Goal: Task Accomplishment & Management: Manage account settings

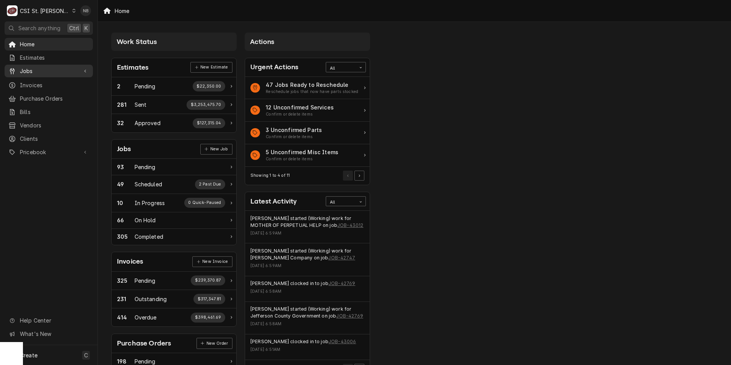
click at [52, 67] on span "Jobs" at bounding box center [49, 71] width 58 height 8
click at [48, 120] on span "Purchase Orders" at bounding box center [54, 124] width 69 height 8
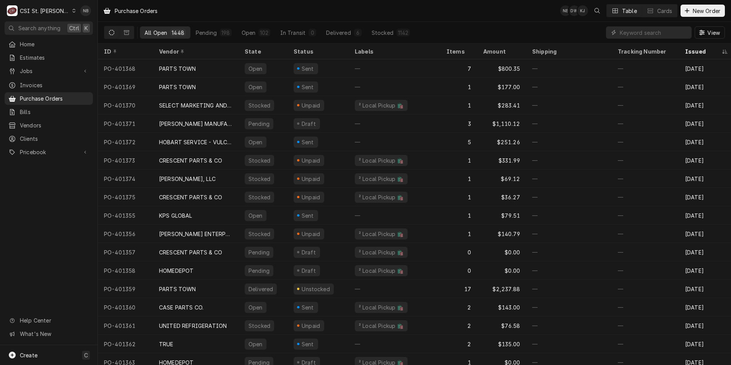
click at [72, 12] on icon "Dynamic Content Wrapper" at bounding box center [73, 11] width 3 height 4
click at [72, 26] on div "CSI [US_STATE]" at bounding box center [117, 28] width 101 height 8
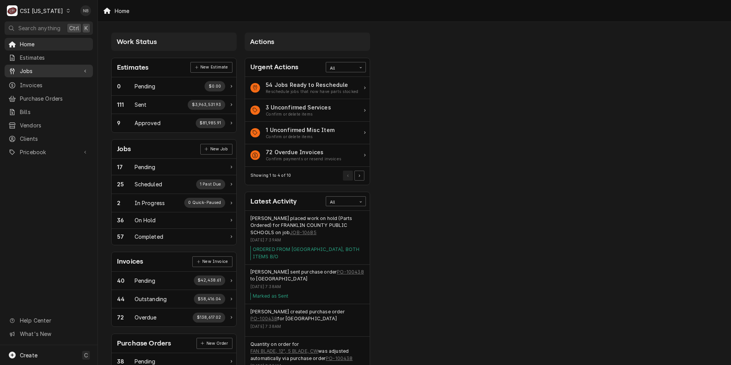
click at [62, 68] on span "Jobs" at bounding box center [49, 71] width 58 height 8
click at [61, 124] on span "Purchase Orders" at bounding box center [54, 124] width 69 height 8
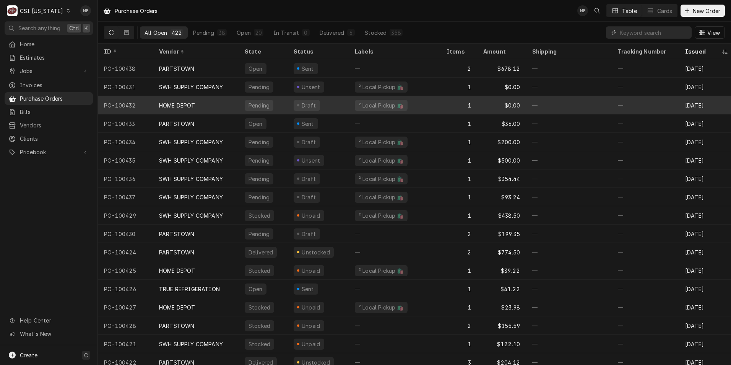
click at [214, 105] on div "HOME DEPOT" at bounding box center [196, 105] width 86 height 18
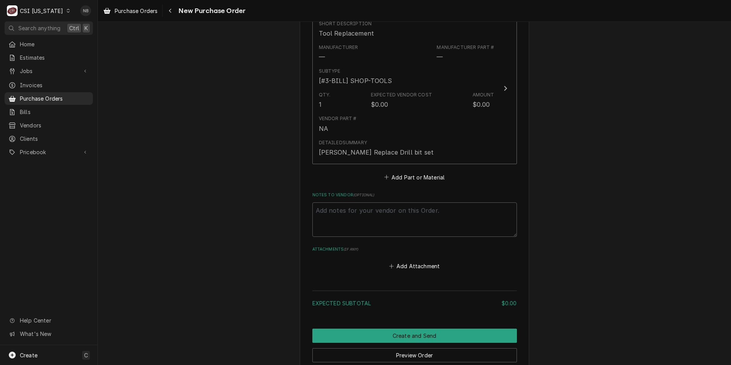
scroll to position [306, 0]
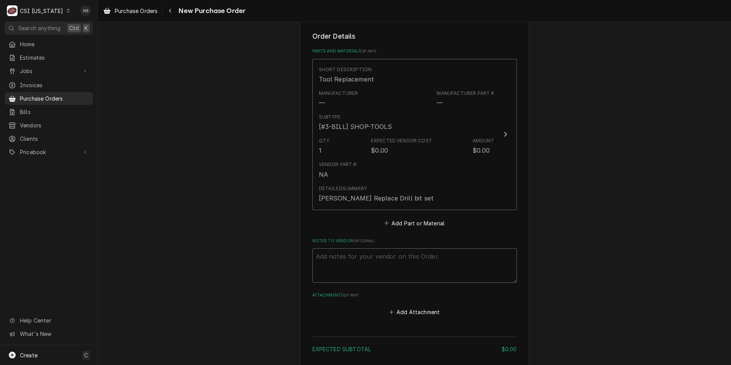
click at [373, 262] on textarea "Notes to Vendor ( optional )" at bounding box center [415, 265] width 205 height 34
type textarea "x"
type textarea "T"
type textarea "x"
type textarea "To"
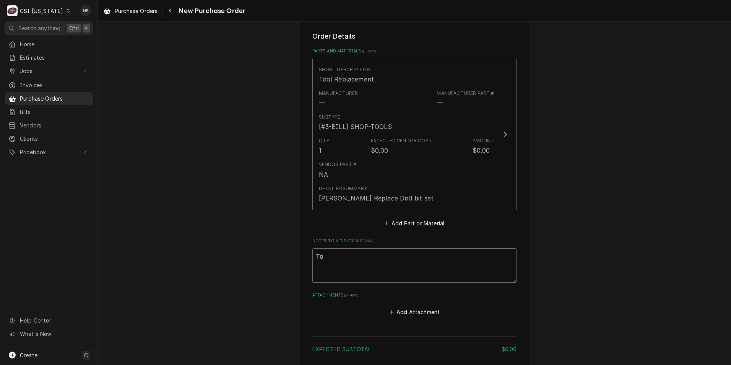
type textarea "x"
type textarea "Too"
type textarea "x"
type textarea "Tool"
type textarea "x"
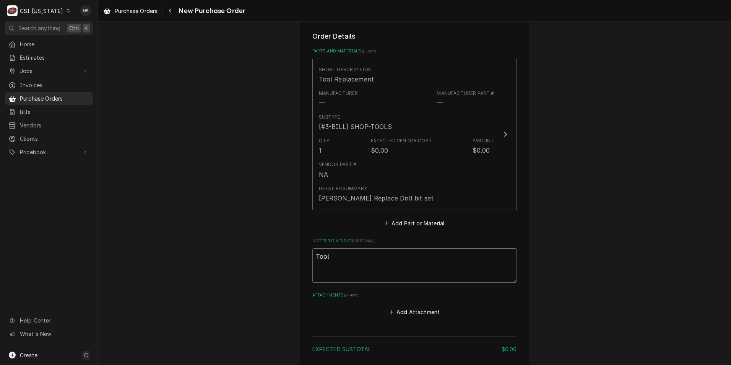
type textarea "Tool"
type textarea "x"
type textarea "Tool r"
type textarea "x"
type textarea "Tool re"
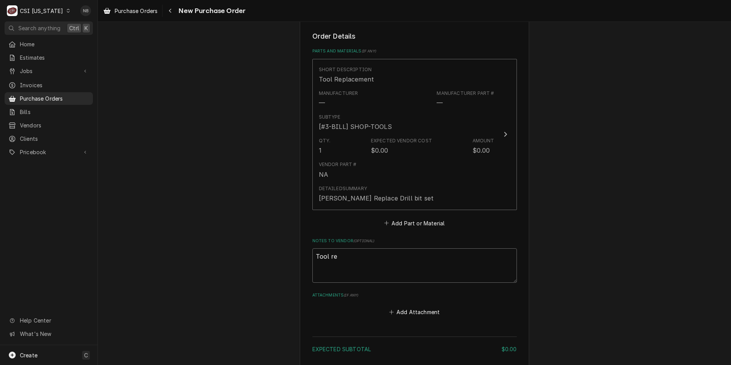
type textarea "x"
type textarea "Tool rep"
type textarea "x"
type textarea "Tool repl"
type textarea "x"
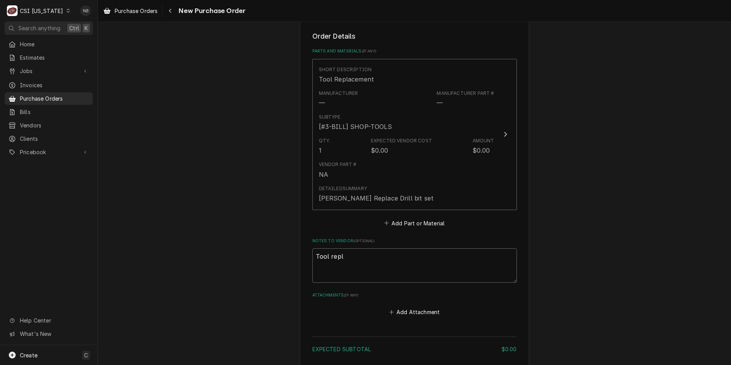
type textarea "Tool repla"
type textarea "x"
type textarea "Tool replac"
type textarea "x"
type textarea "Tool replace"
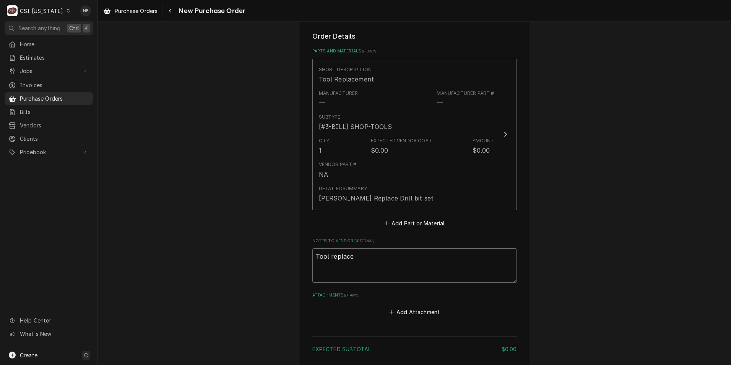
type textarea "x"
type textarea "Tool replacem"
type textarea "x"
type textarea "Tool replaceme"
type textarea "x"
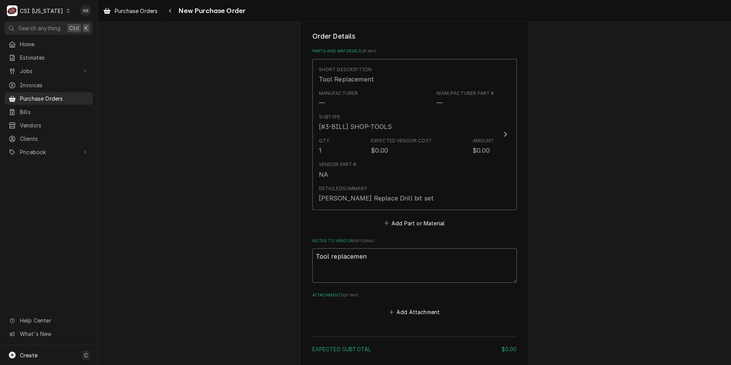
type textarea "Tool replacement"
type textarea "x"
type textarea "Tool replacement"
type textarea "x"
type textarea "Tool replacement J"
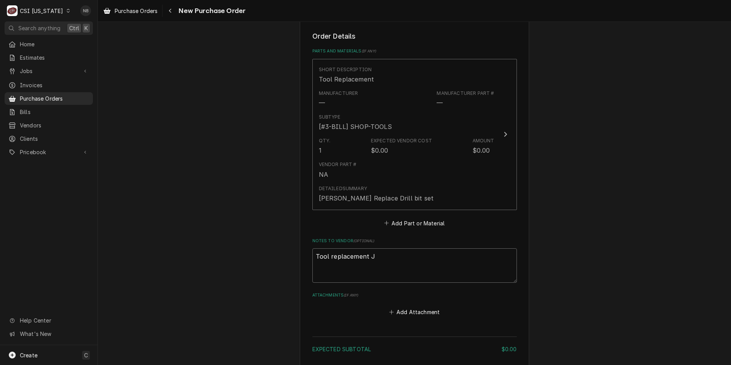
type textarea "x"
type textarea "Tool replacement Ja"
type textarea "x"
type textarea "Tool replacement Jay"
type textarea "x"
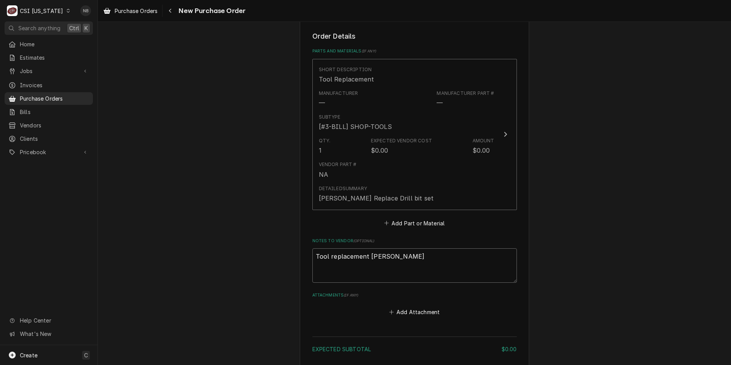
type textarea "Tool replacement Jay"
type textarea "x"
type textarea "Tool replacement Jay M"
click at [517, 145] on div "Please provide the following information to create your purchase order: Basic D…" at bounding box center [414, 84] width 229 height 707
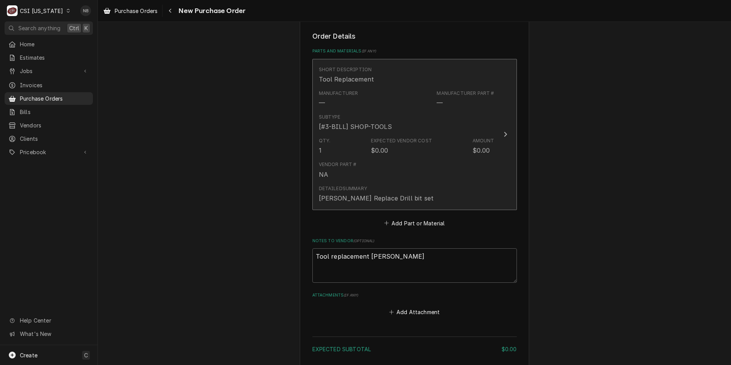
click at [443, 141] on div "Qty. 1 Expected Vendor Cost $0.00 Amount $0.00" at bounding box center [407, 146] width 176 height 24
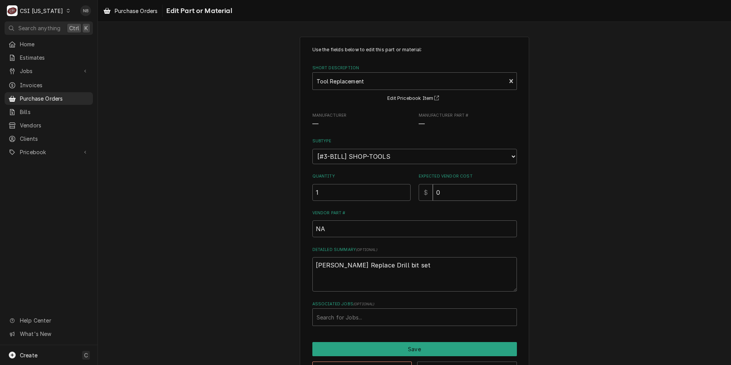
click at [455, 191] on input "0" at bounding box center [475, 192] width 84 height 17
drag, startPoint x: 487, startPoint y: 196, endPoint x: 406, endPoint y: 196, distance: 80.3
click at [406, 196] on div "Quantity 1 Expected Vendor Cost $ 0" at bounding box center [415, 186] width 205 height 27
type textarea "x"
type input "4"
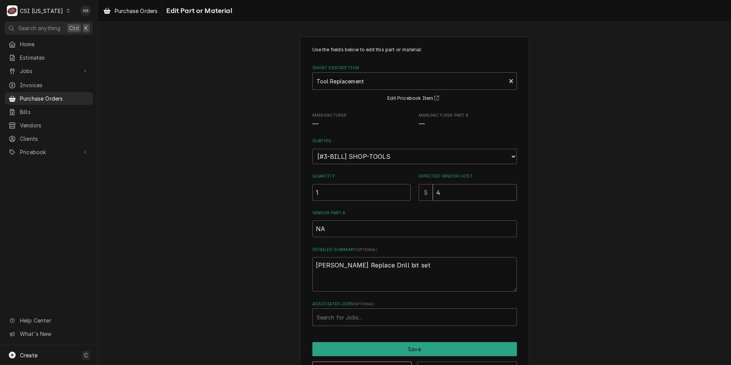
type textarea "x"
type input "49"
type textarea "x"
type input "49.9"
type textarea "x"
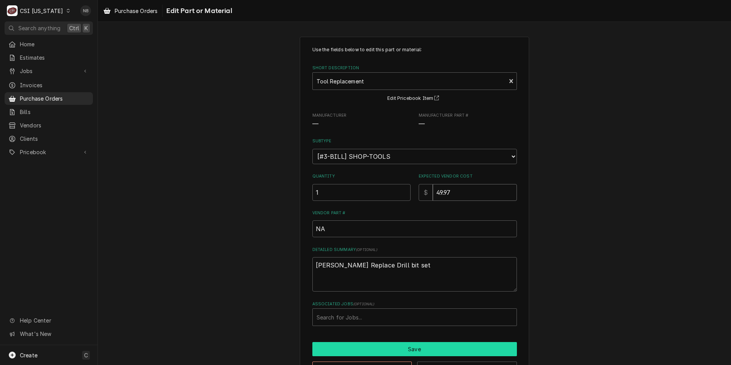
type input "49.97"
click at [412, 347] on button "Save" at bounding box center [415, 349] width 205 height 14
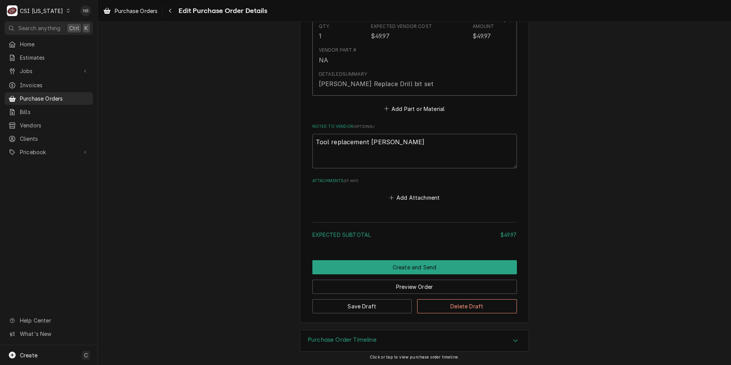
scroll to position [421, 0]
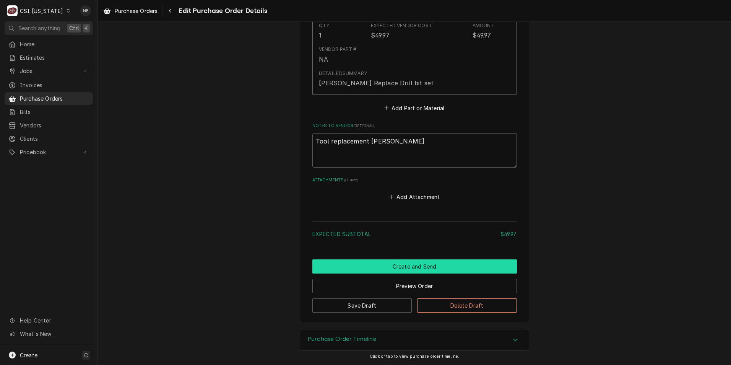
click at [411, 262] on button "Create and Send" at bounding box center [415, 266] width 205 height 14
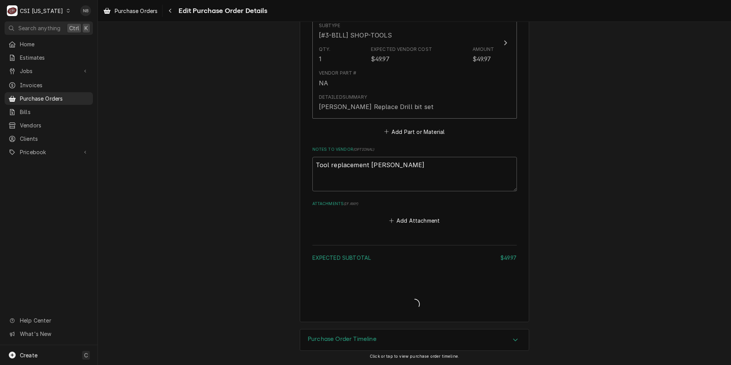
type textarea "x"
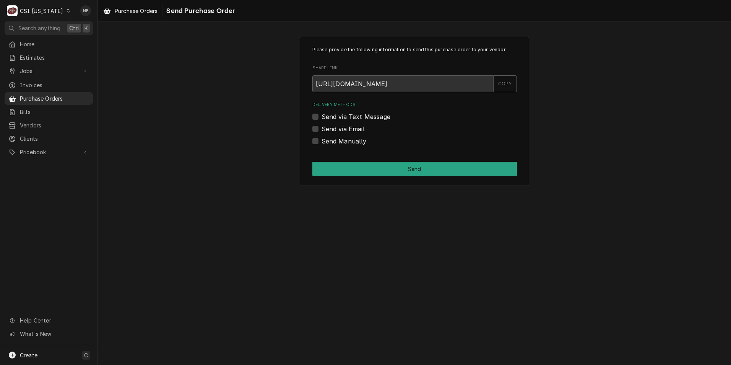
click at [322, 141] on label "Send Manually" at bounding box center [344, 141] width 45 height 9
click at [322, 141] on input "Send Manually" at bounding box center [424, 145] width 205 height 17
checkbox input "true"
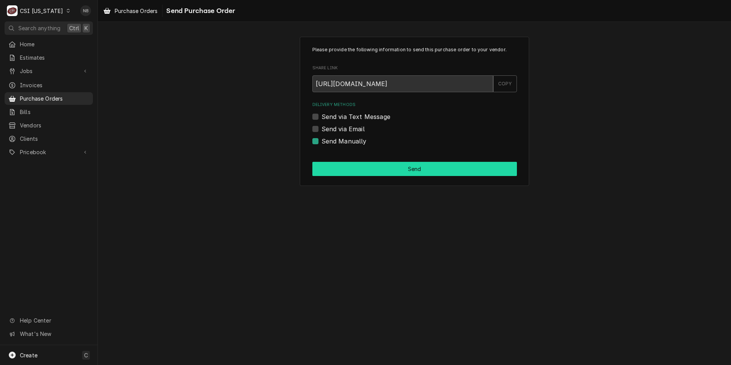
click at [345, 164] on button "Send" at bounding box center [415, 169] width 205 height 14
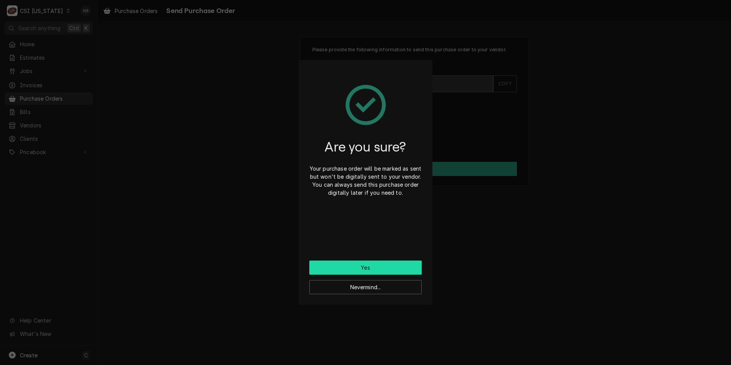
click at [361, 269] on button "Yes" at bounding box center [365, 267] width 112 height 14
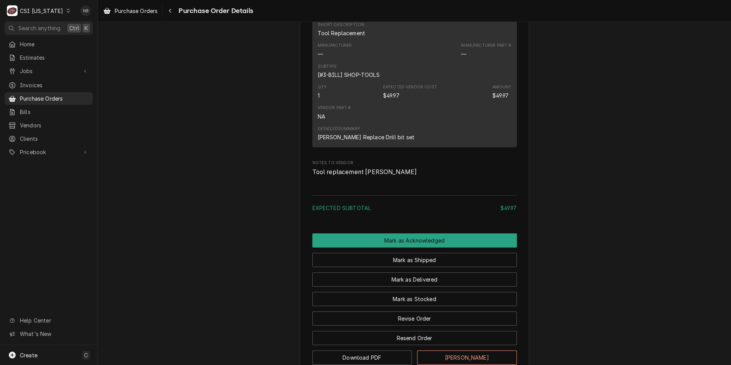
scroll to position [532, 0]
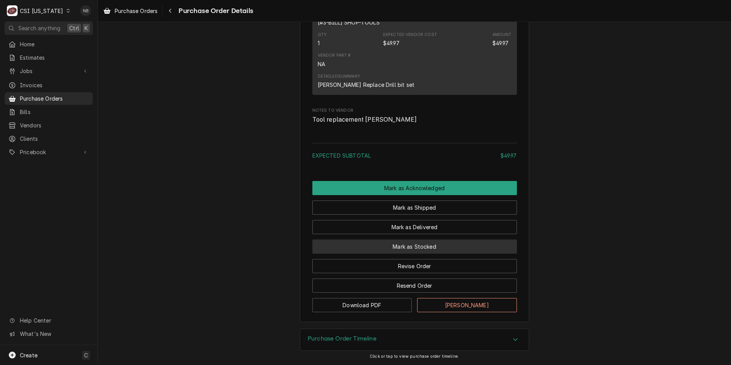
click at [355, 246] on button "Mark as Stocked" at bounding box center [415, 246] width 205 height 14
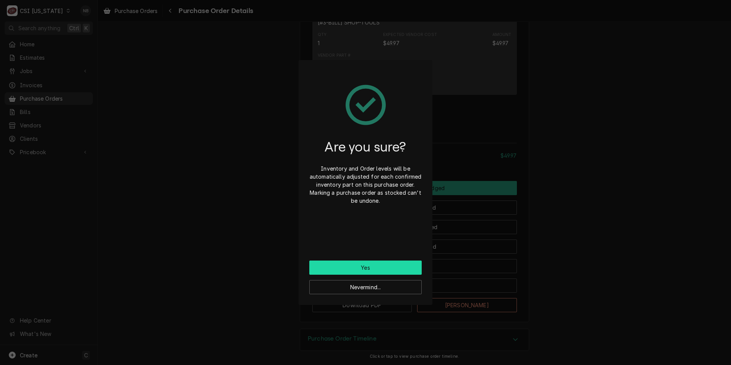
click at [353, 267] on button "Yes" at bounding box center [365, 267] width 112 height 14
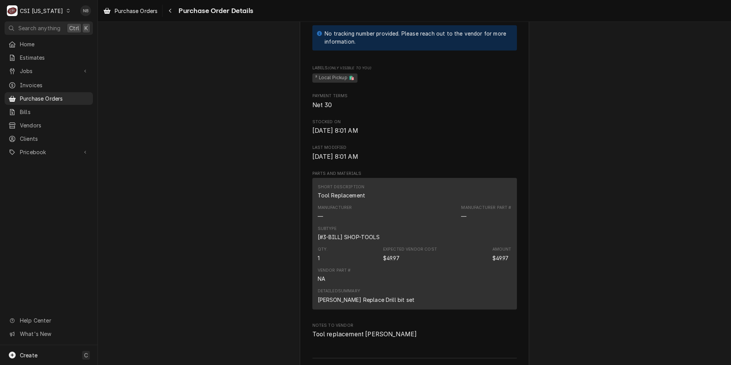
scroll to position [421, 0]
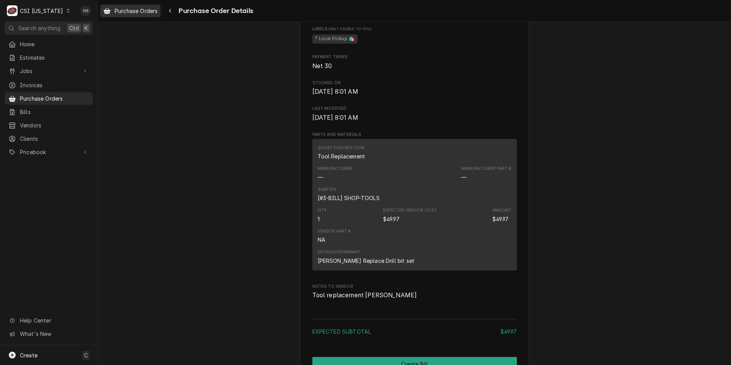
click at [140, 15] on div "Purchase Orders" at bounding box center [130, 11] width 57 height 10
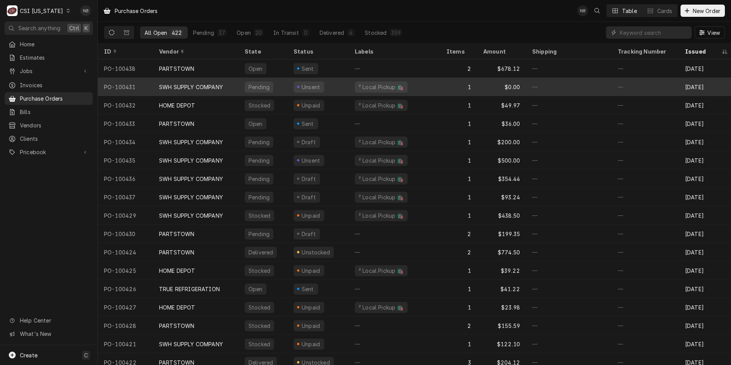
click at [221, 87] on div "SWH SUPPLY COMPANY" at bounding box center [191, 87] width 64 height 8
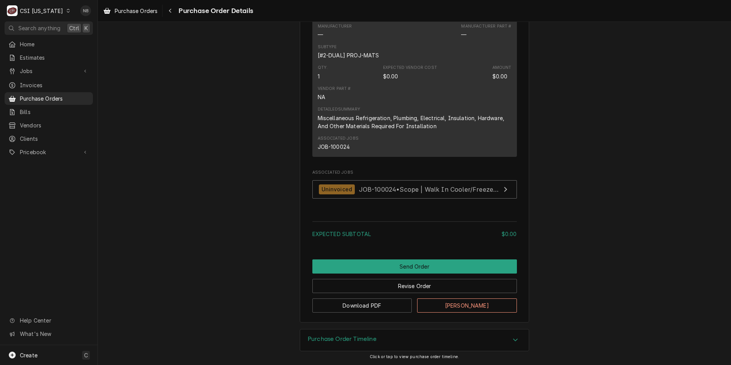
scroll to position [473, 0]
click at [409, 286] on button "Revise Order" at bounding box center [415, 286] width 205 height 14
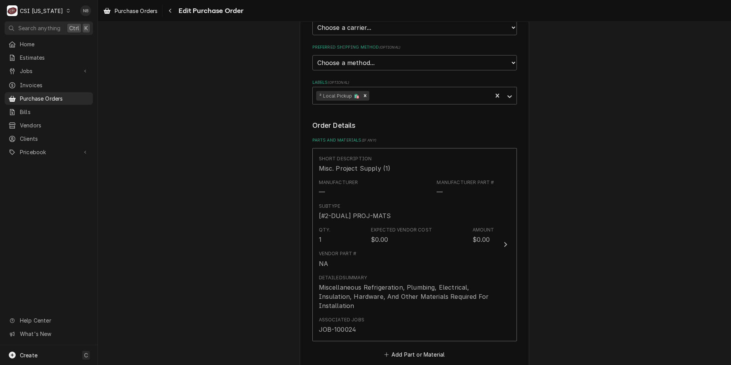
scroll to position [191, 0]
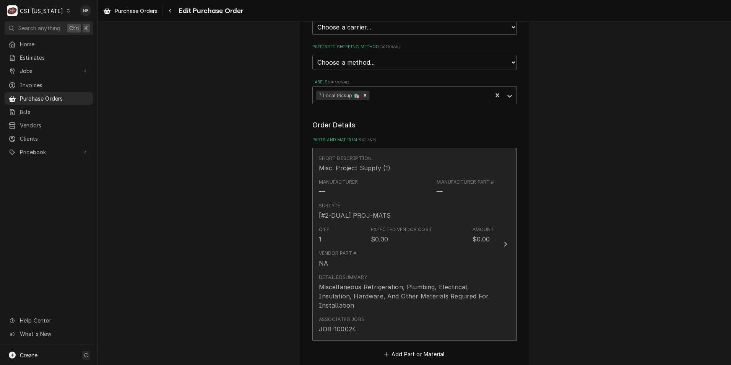
click at [406, 259] on div "Vendor Part # NA" at bounding box center [407, 259] width 176 height 24
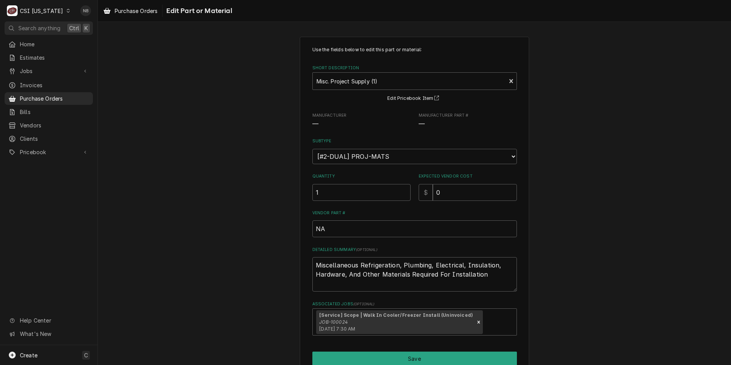
click at [461, 181] on div "Expected Vendor Cost $ 0" at bounding box center [468, 186] width 98 height 27
click at [457, 186] on input "0" at bounding box center [475, 192] width 84 height 17
click at [442, 190] on input "0" at bounding box center [475, 192] width 84 height 17
type textarea "x"
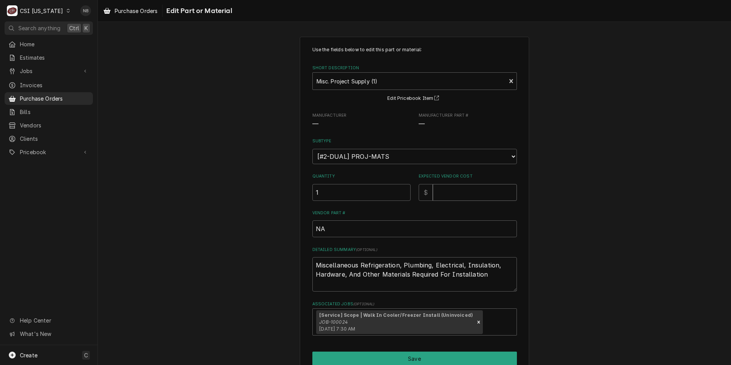
type input "8"
type textarea "x"
type input "87"
type textarea "x"
type input "870"
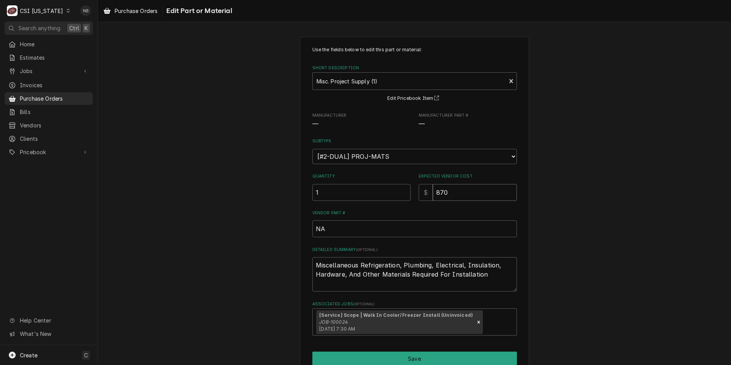
type textarea "x"
type input "870.8"
type textarea "x"
type input "870.83"
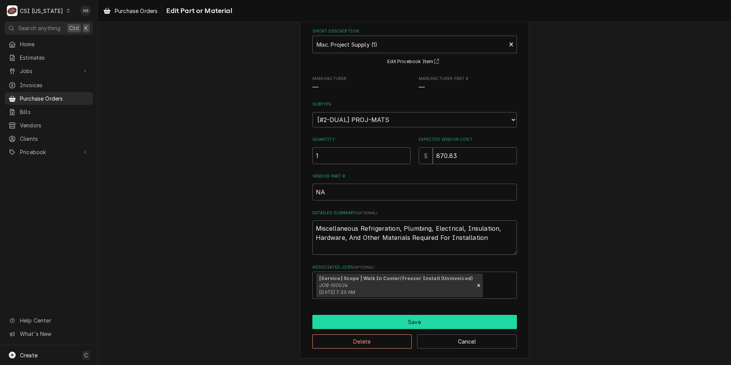
click at [422, 320] on button "Save" at bounding box center [415, 322] width 205 height 14
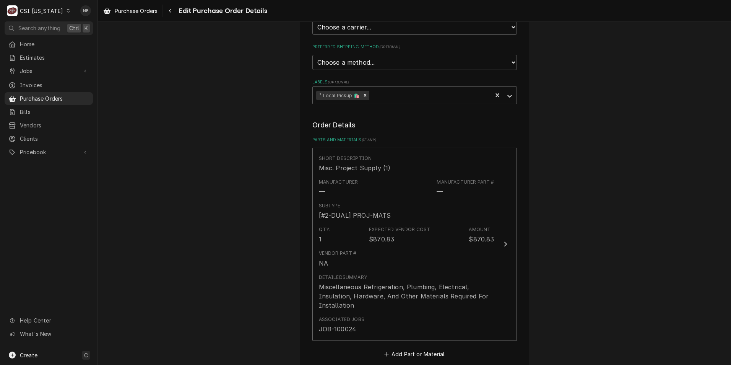
click at [570, 286] on div "Please provide the following information to create your purchase order: Basic D…" at bounding box center [414, 187] width 633 height 697
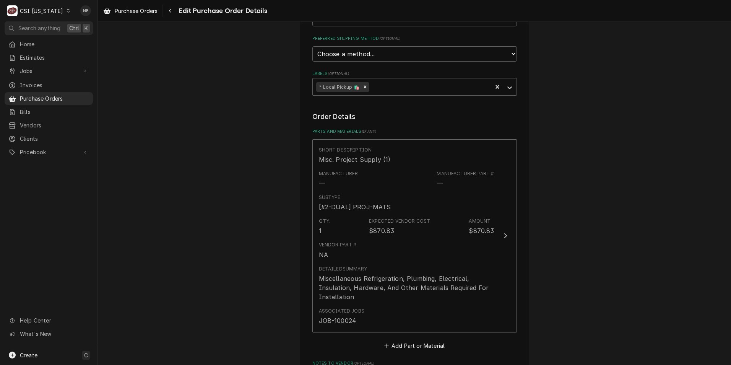
scroll to position [245, 0]
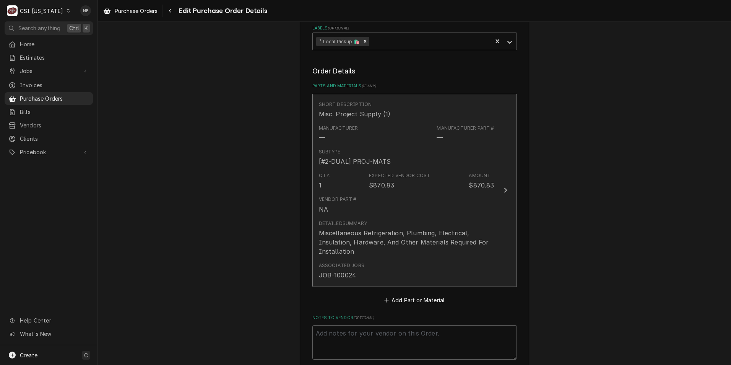
click at [392, 221] on div "Detailed Summary Miscellaneous Refrigeration, Plumbing, Electrical, Insulation,…" at bounding box center [407, 238] width 176 height 36
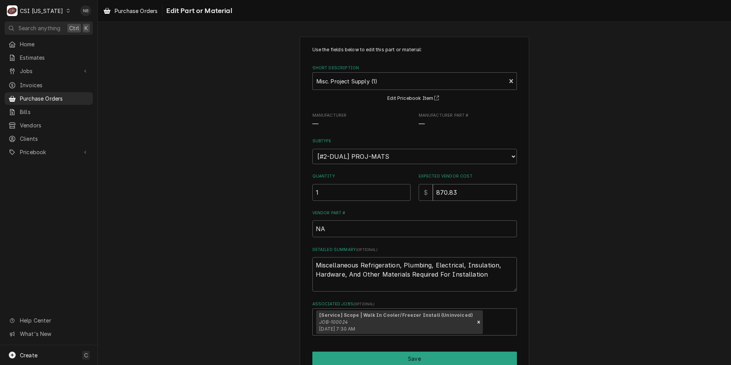
drag, startPoint x: 482, startPoint y: 197, endPoint x: 411, endPoint y: 196, distance: 71.1
click at [411, 196] on div "Quantity 1 Expected Vendor Cost $ 870.83" at bounding box center [415, 186] width 205 height 27
click at [476, 195] on input "870.83" at bounding box center [475, 192] width 84 height 17
drag, startPoint x: 476, startPoint y: 195, endPoint x: 426, endPoint y: 190, distance: 49.9
click at [426, 190] on div "$ 870.83" at bounding box center [468, 192] width 98 height 17
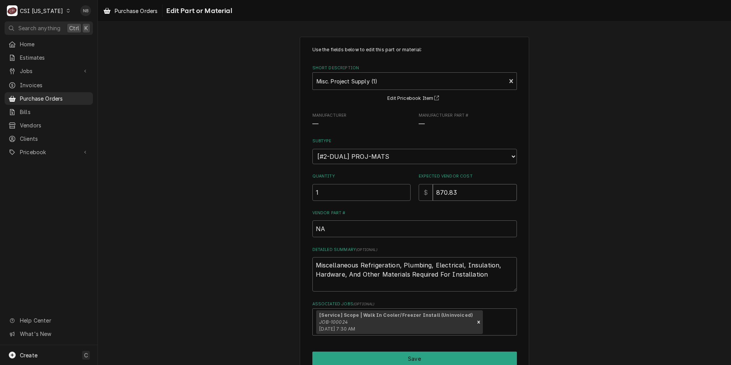
type textarea "x"
type input "2"
type textarea "x"
type input "22"
type textarea "x"
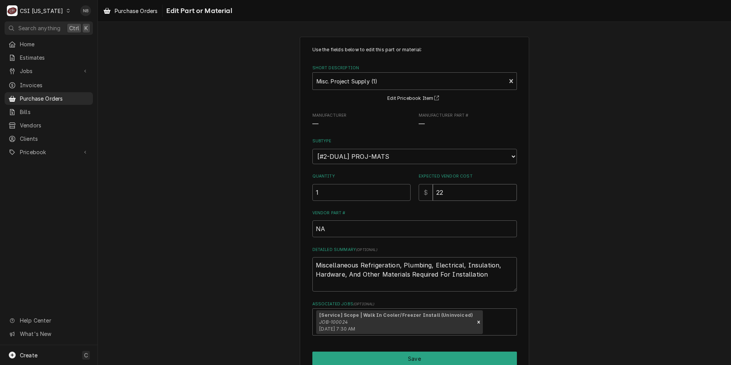
type input "224"
type textarea "x"
type input "224.1"
type textarea "x"
type input "224.15"
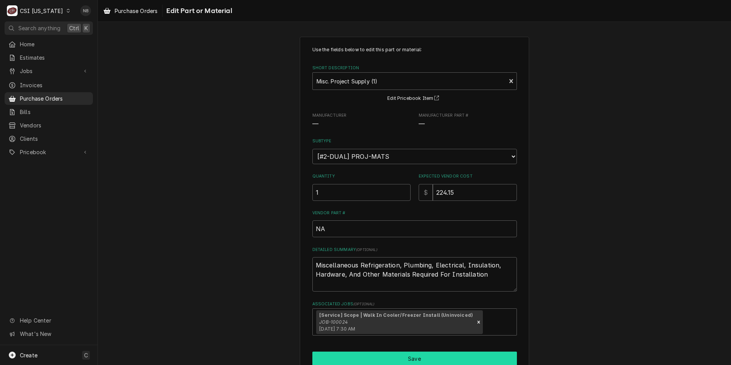
click at [474, 357] on button "Save" at bounding box center [415, 359] width 205 height 14
type textarea "x"
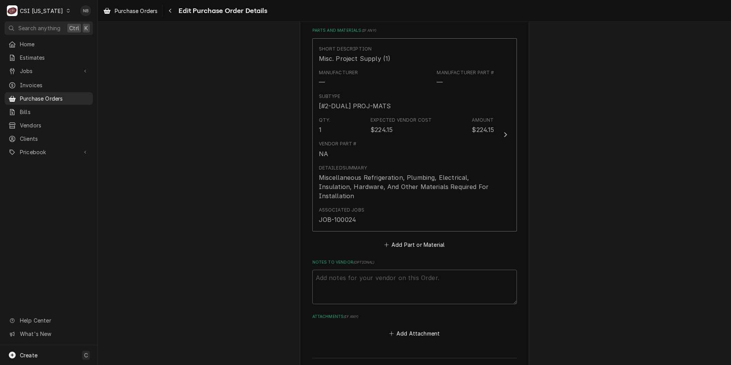
scroll to position [360, 0]
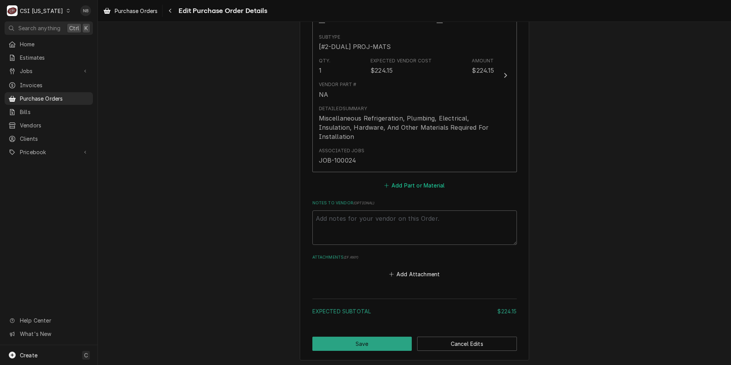
click at [412, 189] on button "Add Part or Material" at bounding box center [414, 185] width 63 height 11
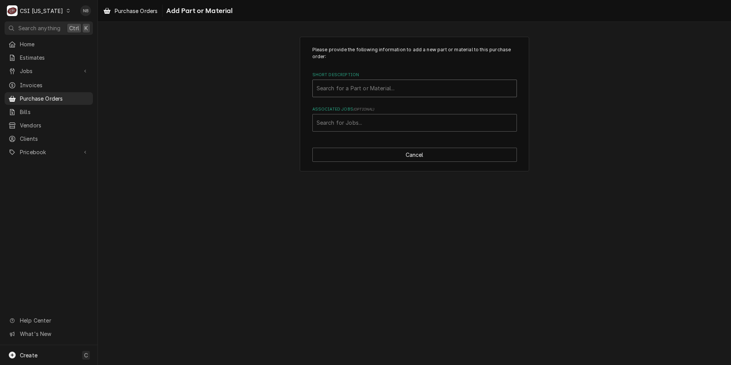
click at [378, 90] on div "Short Description" at bounding box center [415, 88] width 196 height 14
type input "R-448"
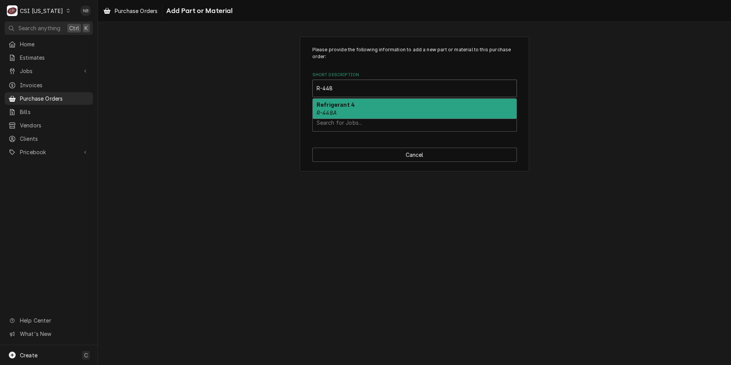
click at [373, 104] on div "Refrigerant 4 R-448A" at bounding box center [415, 109] width 204 height 20
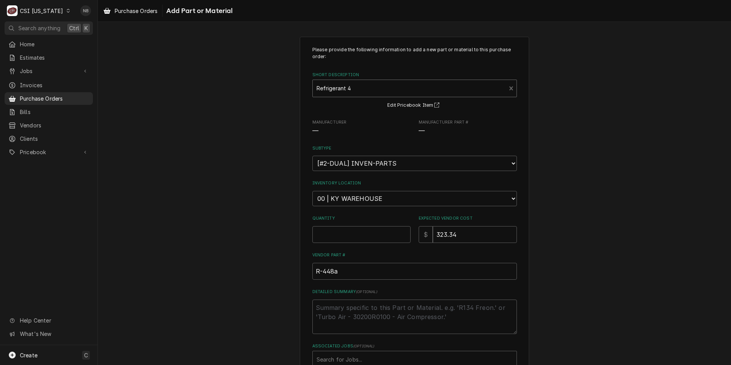
type textarea "x"
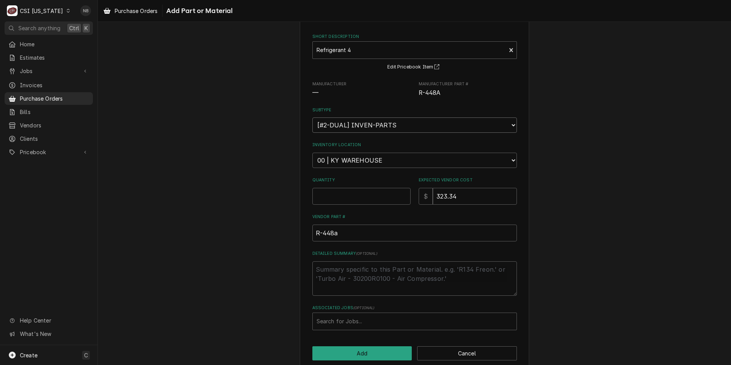
click at [387, 127] on select "Choose a subtype... [#2-DUAL] AFTERHRS-WH-CHG-2 [#2-DUAL] BEV-EQUIP [#2-DUAL] B…" at bounding box center [415, 124] width 205 height 15
click at [595, 114] on div "Please provide the following information to add a new part or material to this …" at bounding box center [414, 184] width 633 height 385
click at [358, 160] on select "Choose a location... 00 | KY WAREHOUSE 01 | BRYANT JOLLEY V#142 01 | JAY MAIDEN…" at bounding box center [415, 160] width 205 height 15
select select "625"
click at [313, 153] on select "Choose a location... 00 | KY WAREHOUSE 01 | BRYANT JOLLEY V#142 01 | JAY MAIDEN…" at bounding box center [415, 160] width 205 height 15
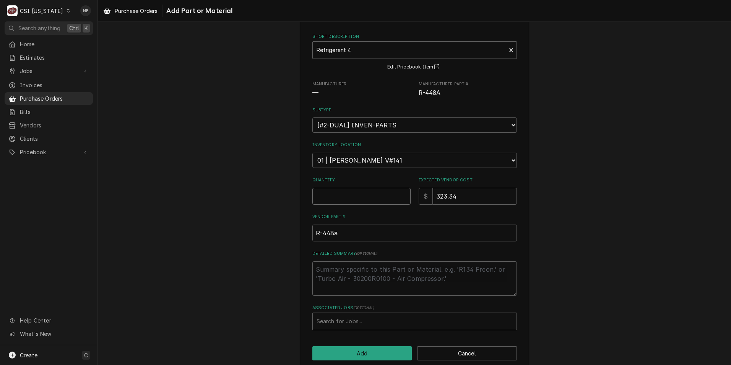
click at [369, 203] on input "Quantity" at bounding box center [362, 196] width 98 height 17
type textarea "x"
type input "2"
click at [405, 309] on label "Associated Jobs ( optional )" at bounding box center [415, 308] width 205 height 6
click at [395, 319] on div "Associated Jobs" at bounding box center [415, 321] width 196 height 14
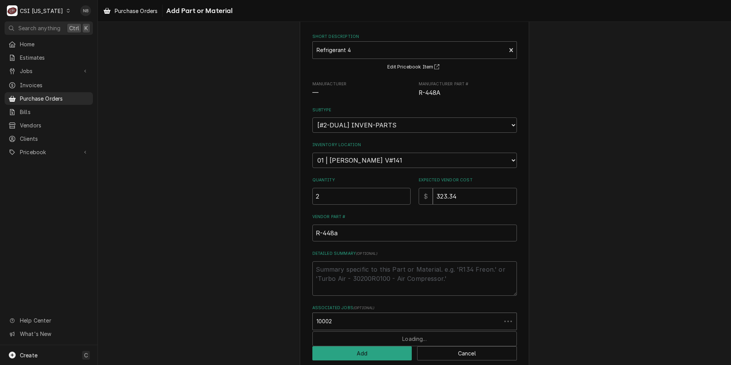
type input "100024"
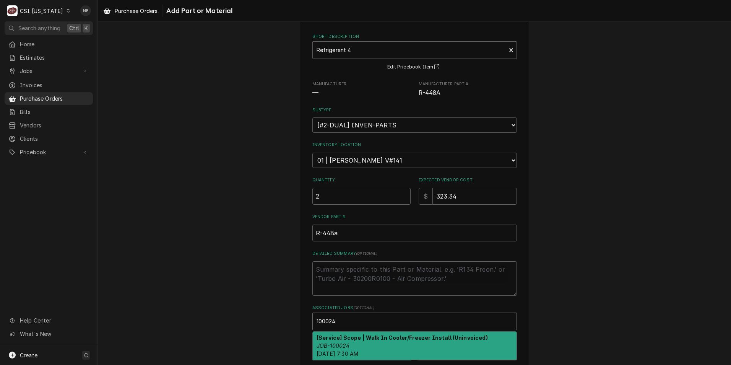
click at [397, 342] on div "[Service] Scope | Walk In Cooler/Freezer Install (Uninvoiced) JOB-100024 Wed, O…" at bounding box center [415, 346] width 204 height 28
type textarea "x"
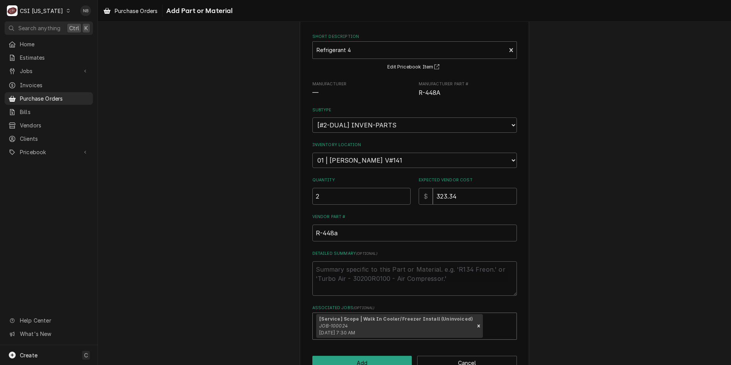
click at [565, 290] on div "Please provide the following information to add a new part or material to this …" at bounding box center [414, 189] width 633 height 395
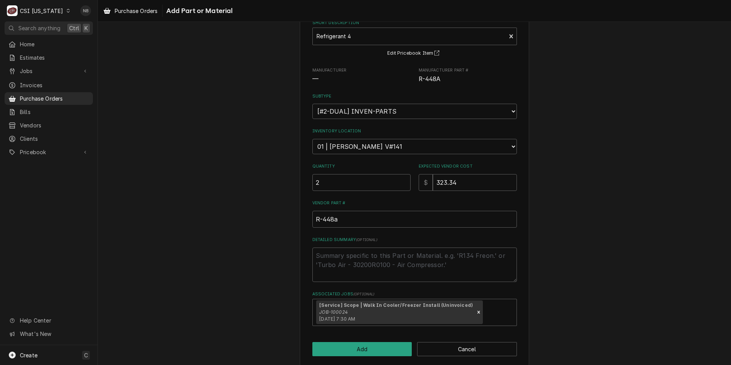
scroll to position [60, 0]
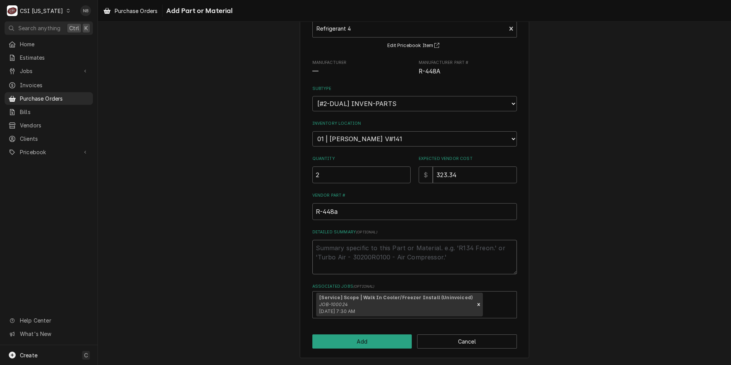
click at [376, 254] on textarea "Detailed Summary ( optional )" at bounding box center [415, 257] width 205 height 34
type textarea "x"
type textarea "RE"
type textarea "x"
type textarea "REf"
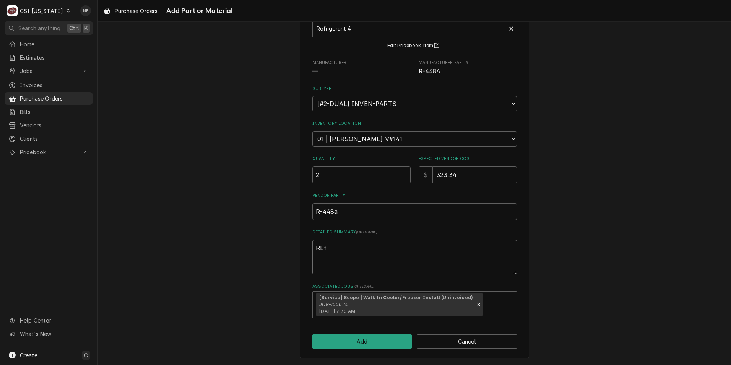
type textarea "x"
type textarea "REfe"
type textarea "x"
type textarea "REfer"
type textarea "x"
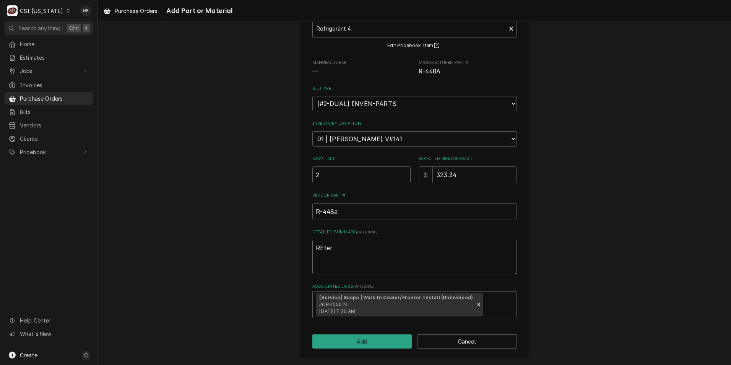
type textarea "REfe"
type textarea "x"
type textarea "REf"
type textarea "x"
type textarea "RE"
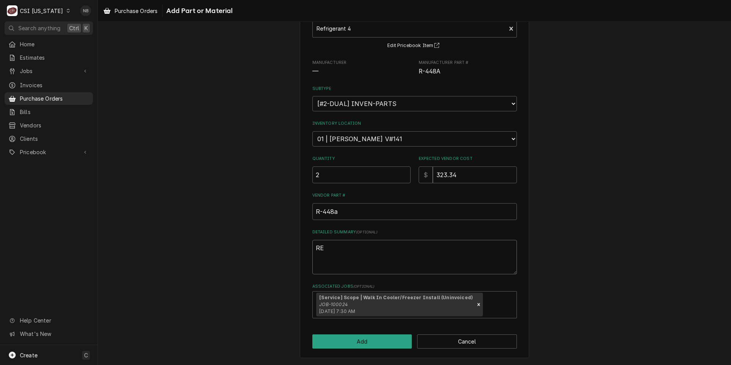
type textarea "x"
type textarea "R"
type textarea "x"
type textarea "Re"
type textarea "x"
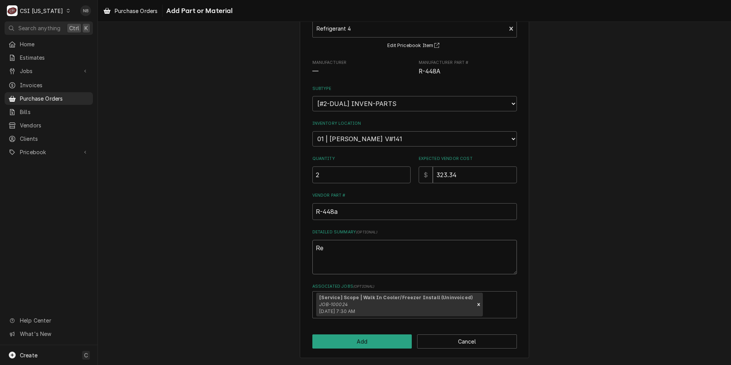
type textarea "Ref"
type textarea "x"
type textarea "Refr"
type textarea "x"
type textarea "Refri"
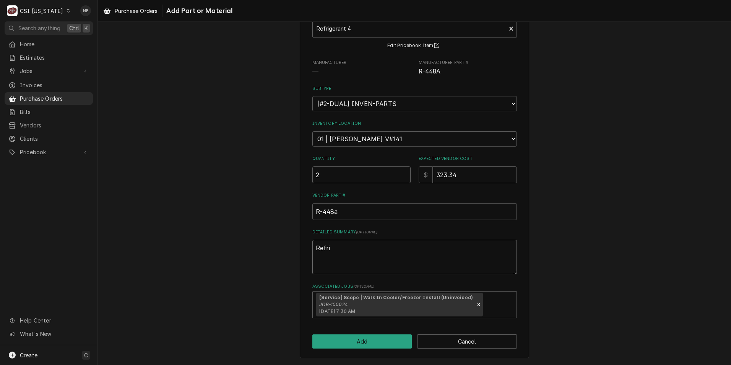
type textarea "x"
type textarea "Refrig"
type textarea "x"
type textarea "Refrige"
type textarea "x"
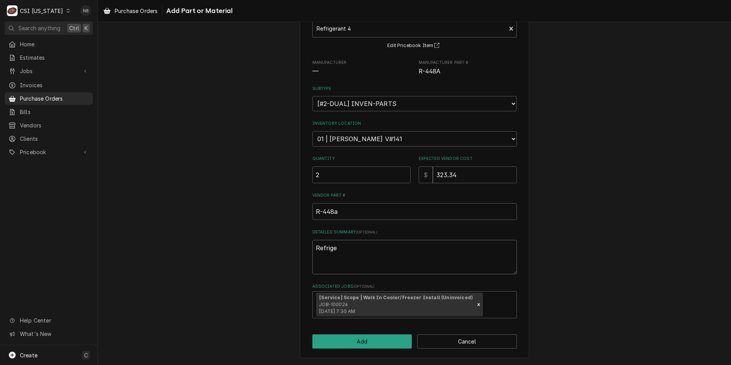
type textarea "Refriger"
type textarea "x"
type textarea "Refrigeran"
type textarea "x"
type textarea "Refrigerant"
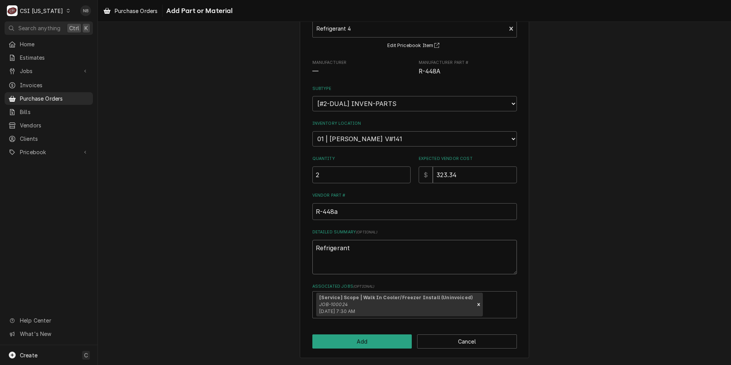
type textarea "x"
type textarea "Refrigerant."
type textarea "x"
type textarea "Refrigerant"
type textarea "x"
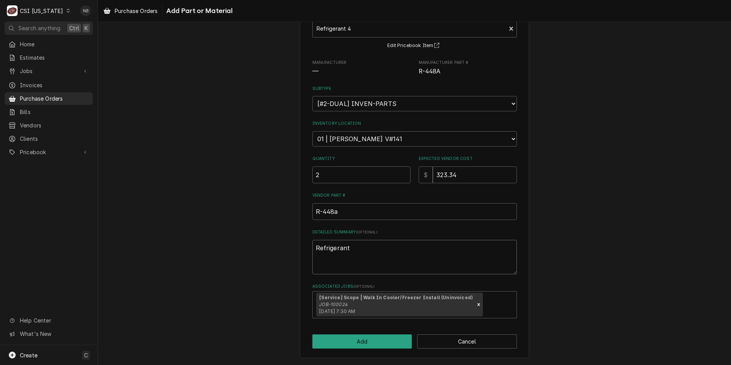
type textarea "Refrigerant"
type textarea "x"
type textarea "Refrigerant r"
type textarea "x"
type textarea "Refrigerant re"
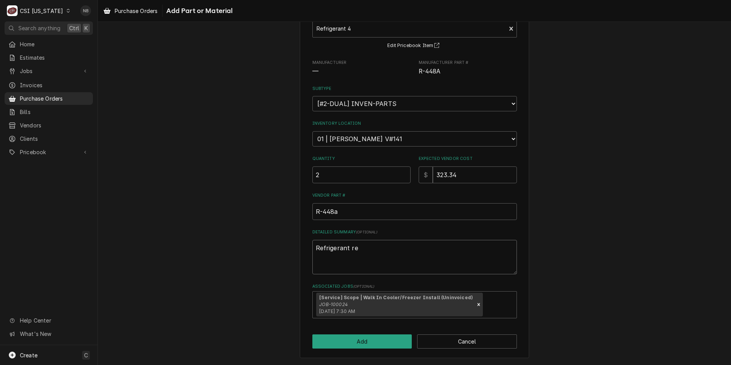
type textarea "x"
type textarea "Refrigerant res"
type textarea "x"
type textarea "Refrigerant ress"
type textarea "x"
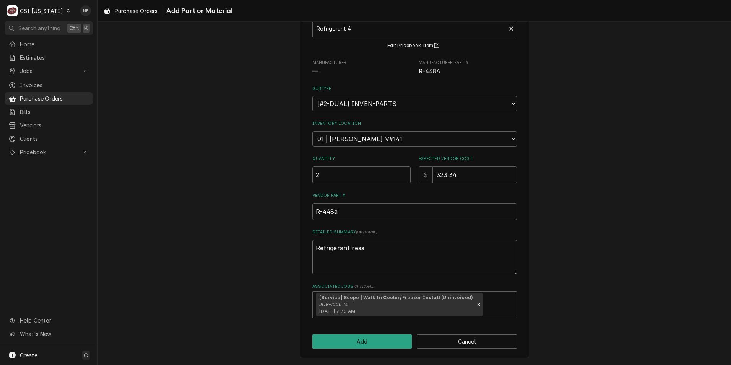
type textarea "Refrigerant ressu"
type textarea "x"
type textarea "Refrigerant ressup"
type textarea "x"
type textarea "Refrigerant ressu"
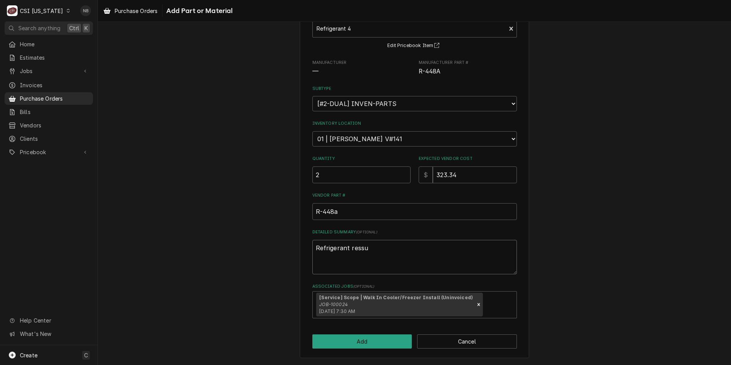
type textarea "x"
type textarea "Refrigerant ress"
type textarea "x"
type textarea "Refrigerant res"
type textarea "x"
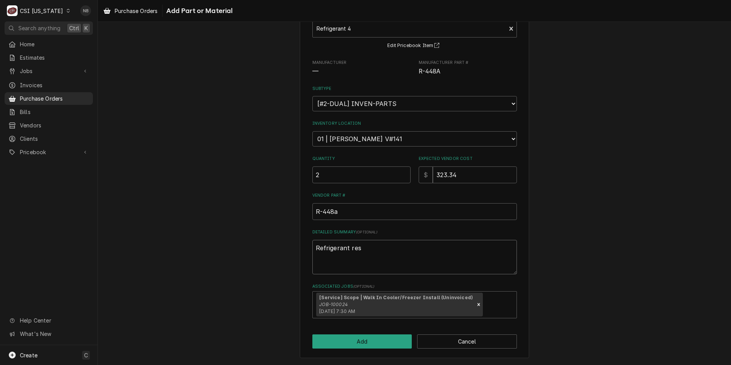
type textarea "Refrigerant resu"
type textarea "x"
type textarea "Refrigerant resup"
type textarea "x"
type textarea "Refrigerant resupp"
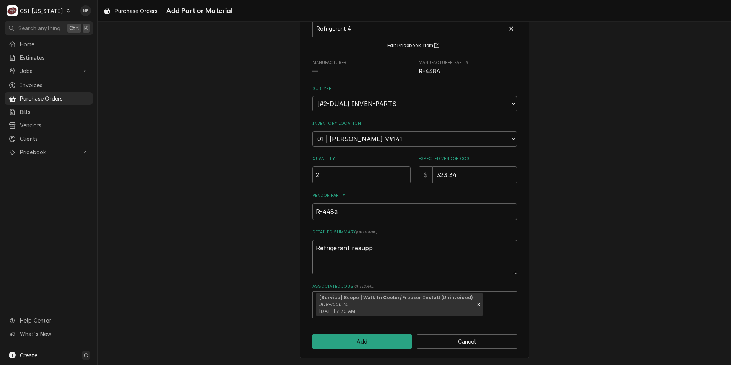
type textarea "x"
type textarea "Refrigerant resupply"
type textarea "x"
type textarea "Refrigerant resupply"
click at [378, 339] on button "Add" at bounding box center [363, 341] width 100 height 14
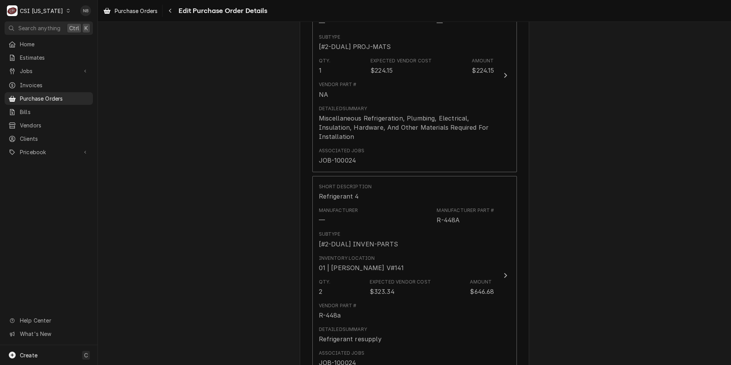
scroll to position [351, 0]
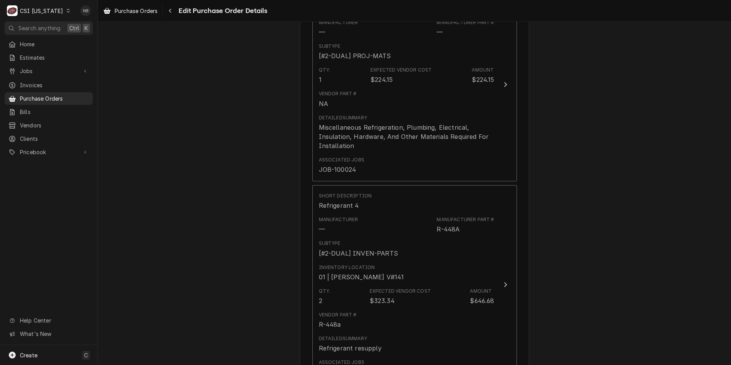
click at [592, 208] on div "Please provide the following information to create your purchase order: Basic D…" at bounding box center [414, 129] width 633 height 900
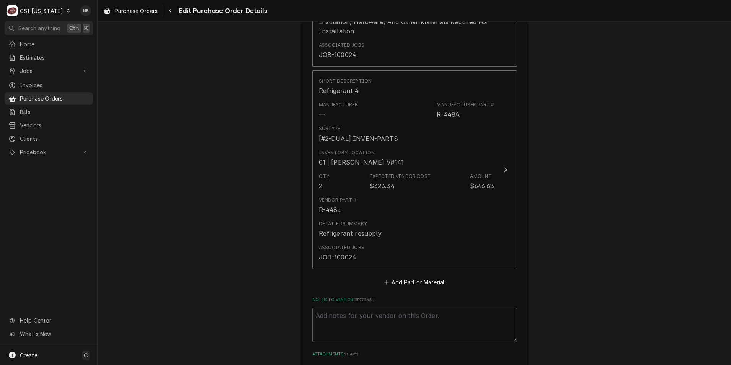
scroll to position [601, 0]
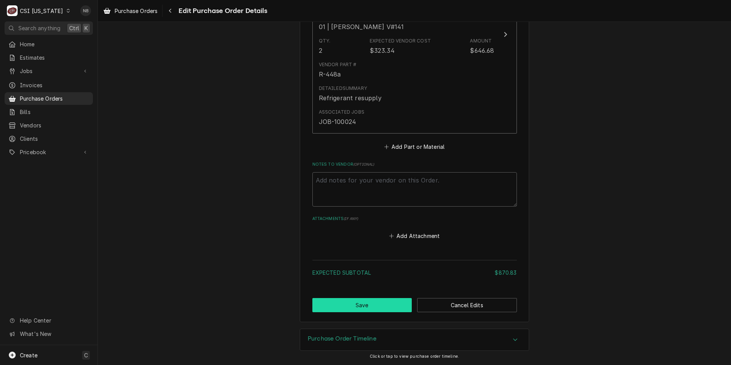
click at [356, 303] on button "Save" at bounding box center [363, 305] width 100 height 14
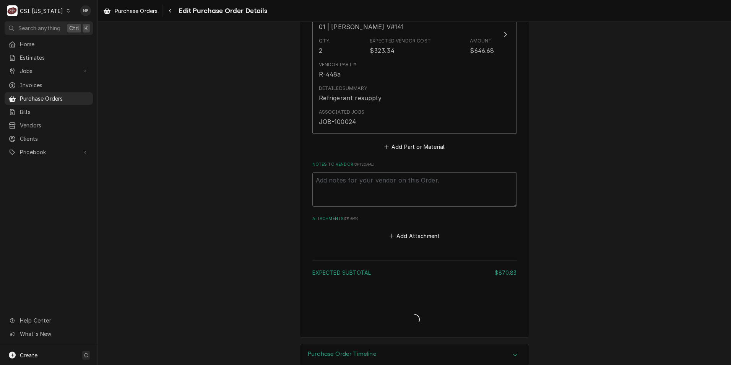
type textarea "x"
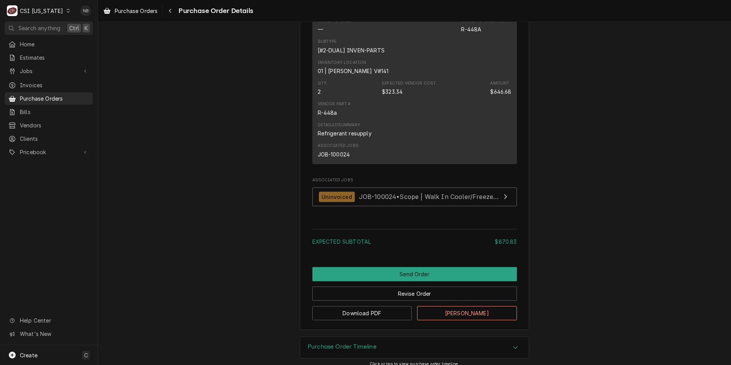
scroll to position [649, 0]
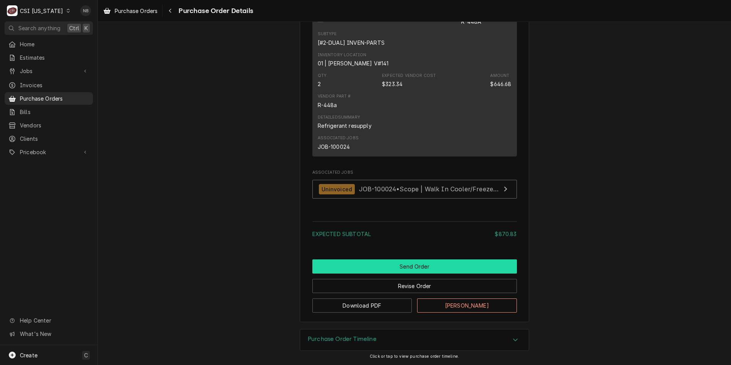
click at [412, 266] on button "Send Order" at bounding box center [415, 266] width 205 height 14
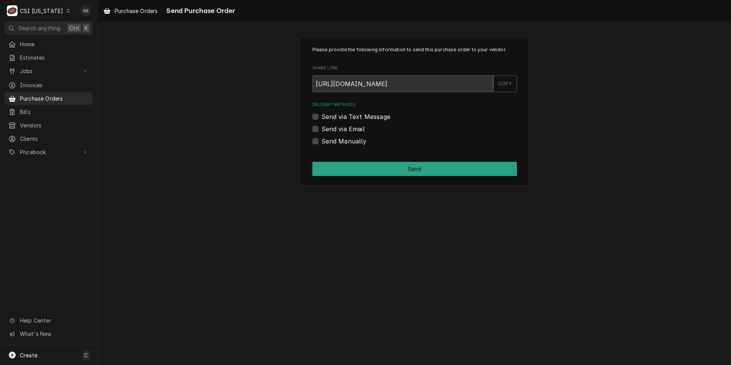
click at [322, 142] on label "Send Manually" at bounding box center [344, 141] width 45 height 9
click at [322, 142] on input "Send Manually" at bounding box center [424, 145] width 205 height 17
checkbox input "true"
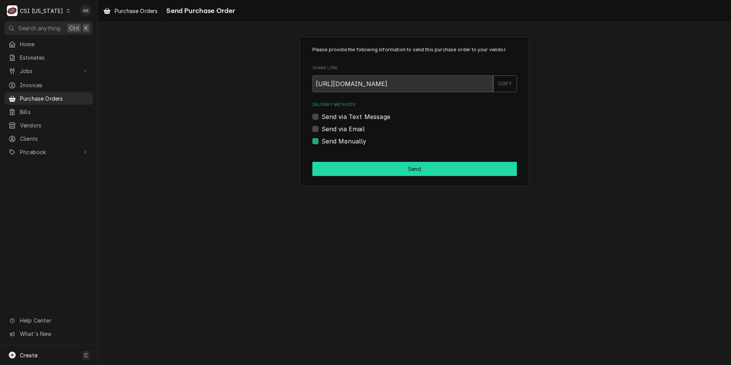
click at [335, 165] on button "Send" at bounding box center [415, 169] width 205 height 14
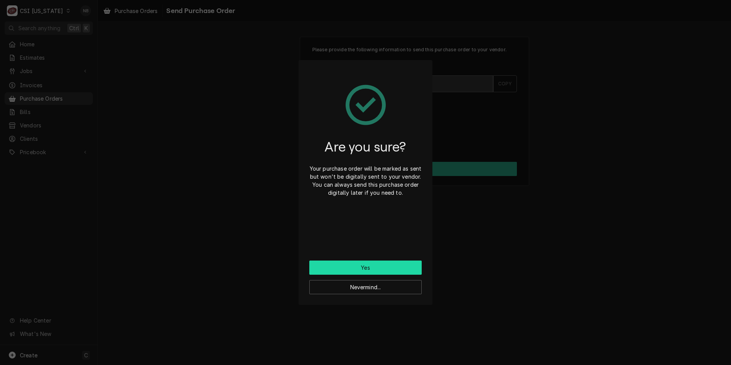
click at [387, 266] on button "Yes" at bounding box center [365, 267] width 112 height 14
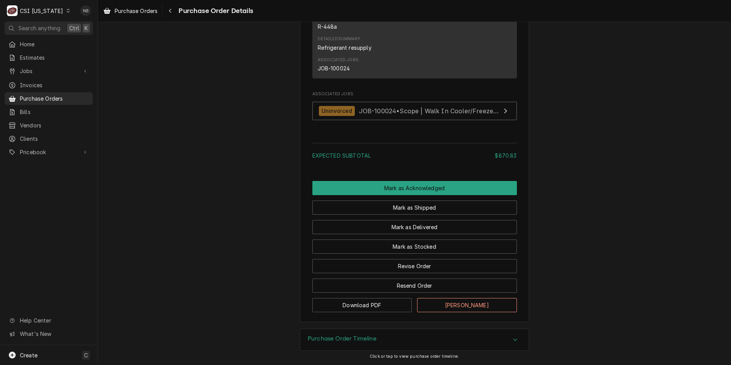
scroll to position [754, 0]
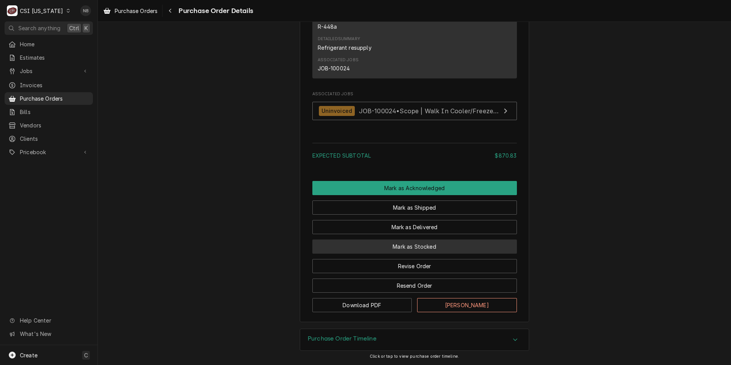
click at [443, 251] on button "Mark as Stocked" at bounding box center [415, 246] width 205 height 14
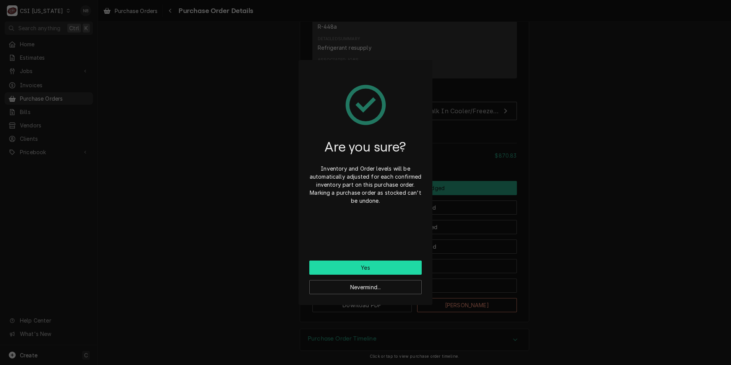
click at [399, 265] on button "Yes" at bounding box center [365, 267] width 112 height 14
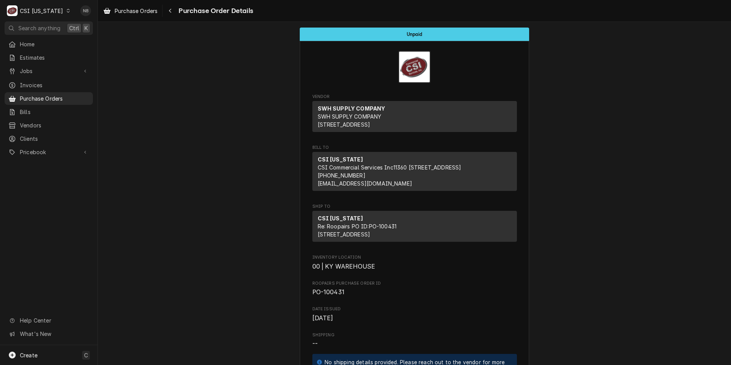
click at [49, 12] on div "CSI [US_STATE]" at bounding box center [41, 11] width 43 height 8
click at [82, 41] on div "CSI St. [PERSON_NAME]" at bounding box center [119, 42] width 101 height 8
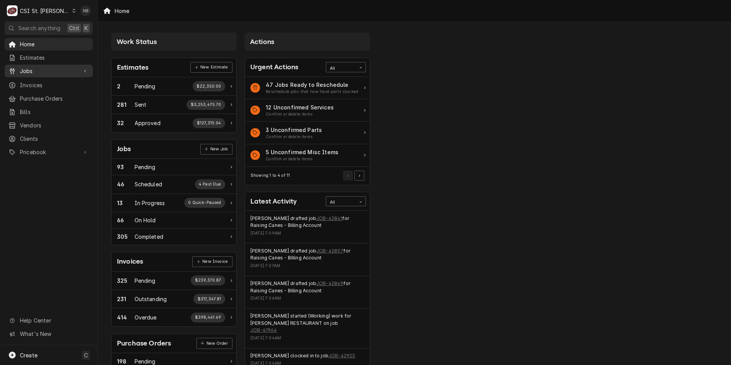
click at [80, 69] on div "Jobs" at bounding box center [48, 71] width 85 height 10
click at [47, 8] on div "CSI St. [PERSON_NAME]" at bounding box center [45, 11] width 50 height 8
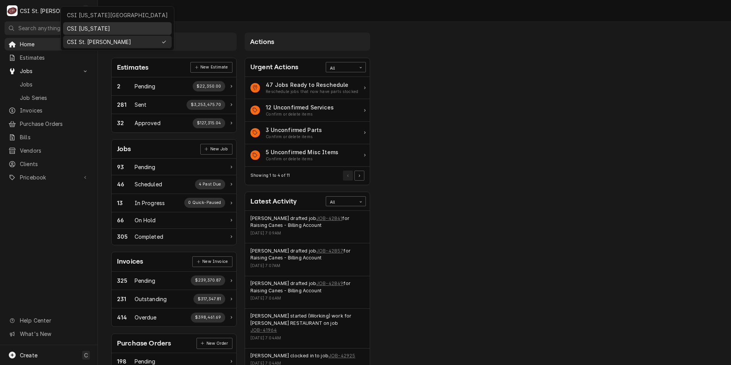
click at [86, 28] on div "CSI [US_STATE]" at bounding box center [117, 28] width 101 height 8
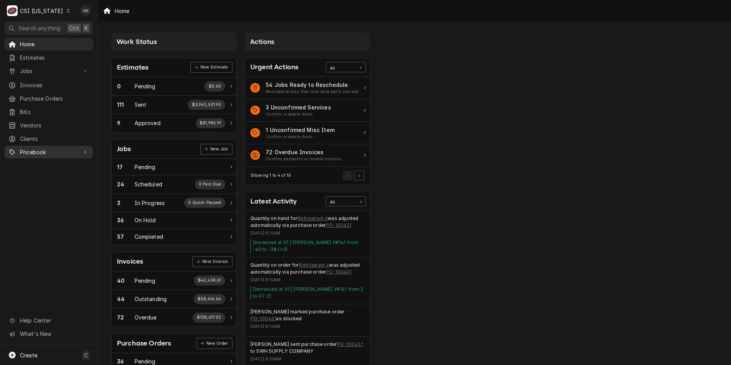
click at [42, 148] on span "Pricebook" at bounding box center [49, 152] width 58 height 8
click at [40, 175] on span "Parts & Materials" at bounding box center [54, 179] width 69 height 8
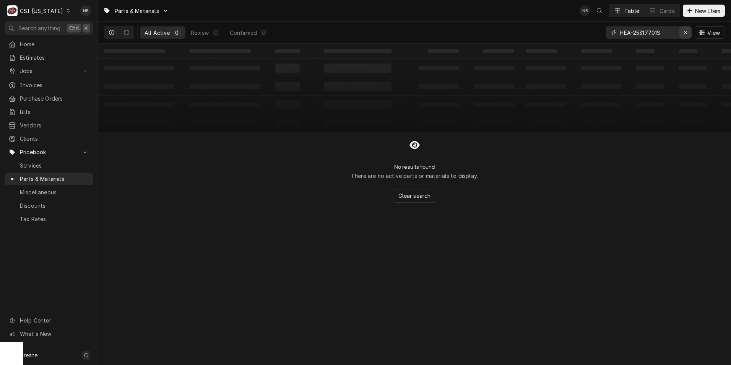
click at [684, 33] on icon "Erase input" at bounding box center [686, 32] width 4 height 5
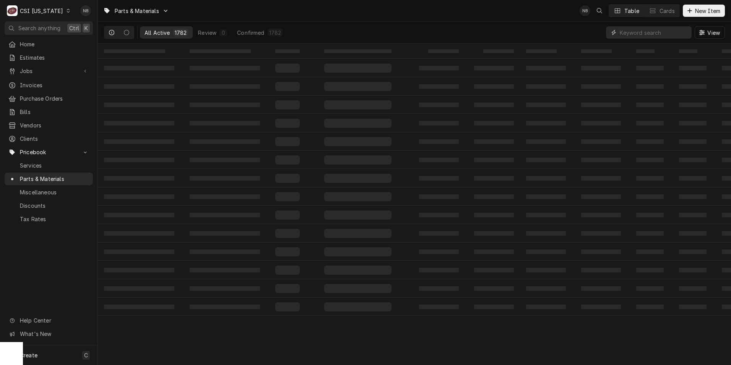
paste input "C02167701-1301"
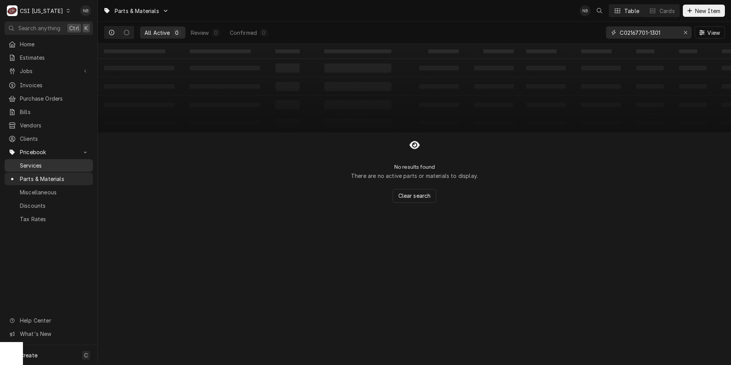
type input "C02167701-1301"
click at [683, 33] on div "Erase input" at bounding box center [686, 33] width 8 height 8
paste input "HTE66-245B"
type input "HTE66-245B"
click at [682, 33] on div "Erase input" at bounding box center [686, 33] width 8 height 8
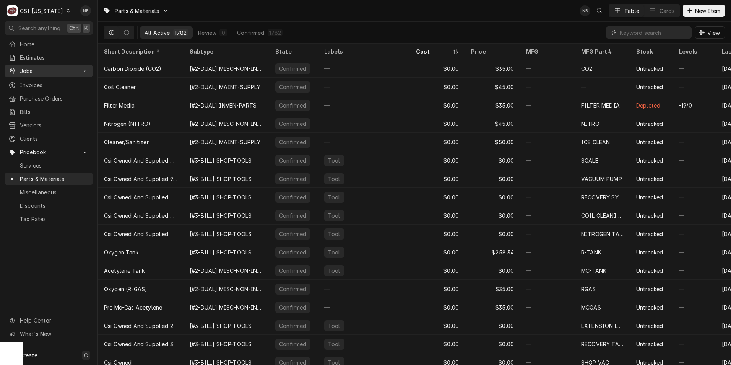
click at [32, 67] on span "Jobs" at bounding box center [49, 71] width 58 height 8
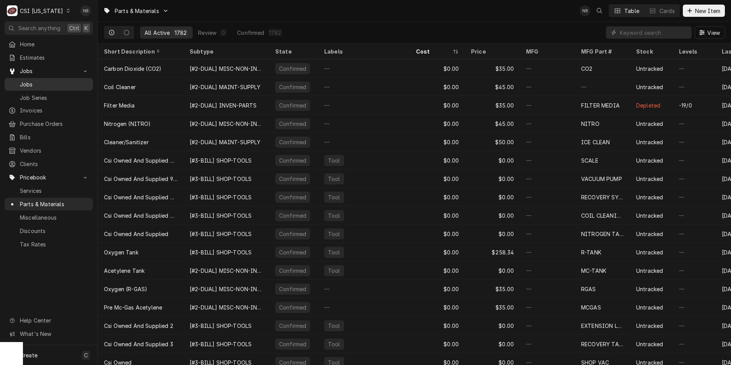
click at [50, 86] on div "Jobs" at bounding box center [48, 85] width 85 height 10
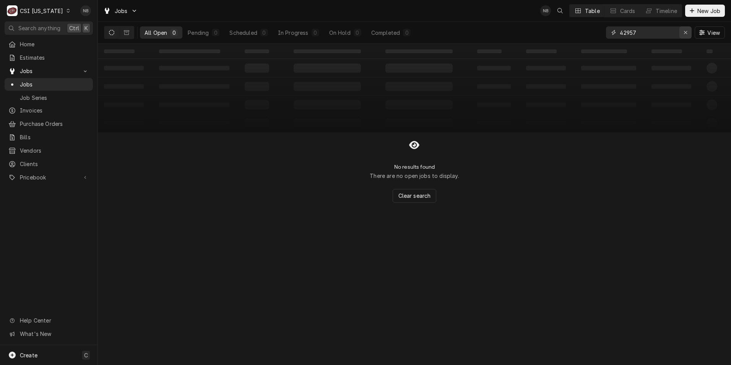
click at [686, 36] on div "Erase input" at bounding box center [686, 33] width 8 height 8
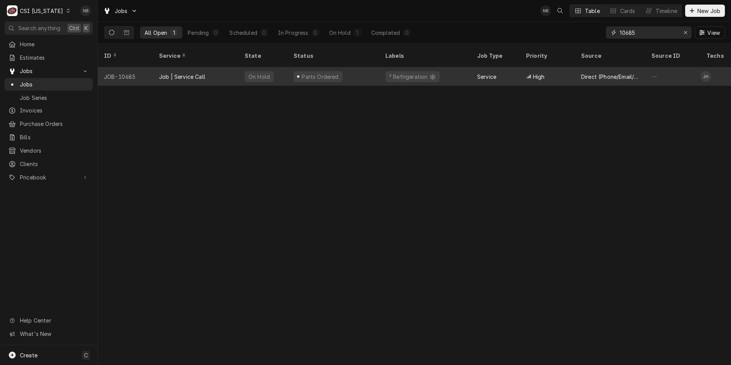
type input "10685"
click at [350, 67] on div "Parts Ordered" at bounding box center [334, 76] width 92 height 18
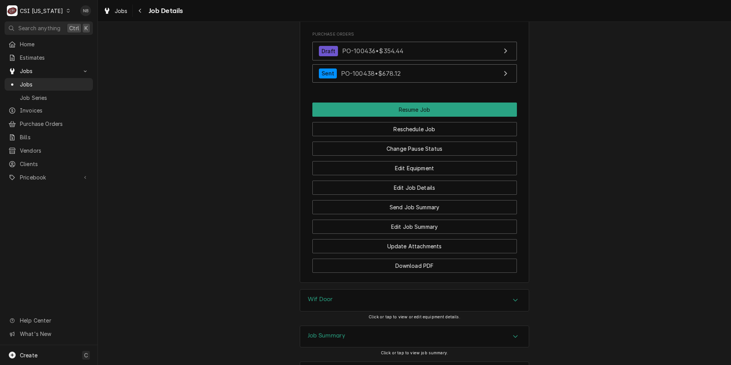
scroll to position [1010, 0]
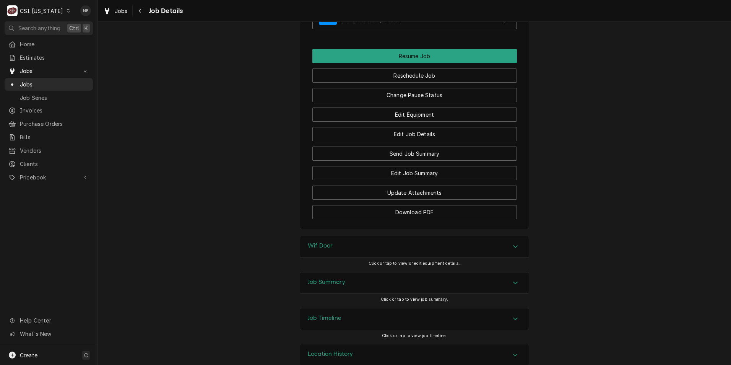
click at [494, 272] on div "Job Summary" at bounding box center [414, 282] width 229 height 21
click at [495, 272] on div "Job Summary" at bounding box center [414, 283] width 229 height 22
click at [477, 308] on div "Job Timeline" at bounding box center [414, 318] width 229 height 21
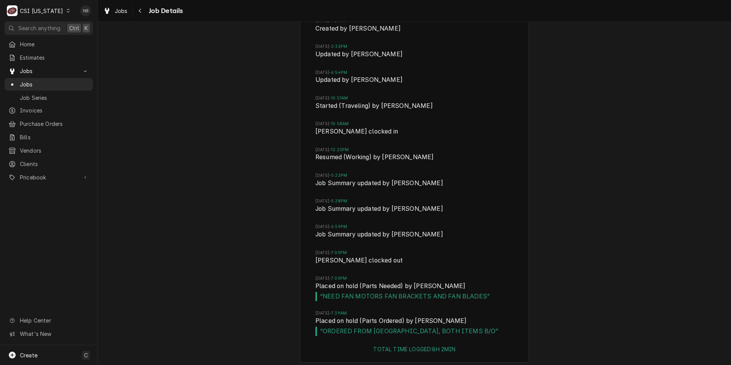
scroll to position [1382, 0]
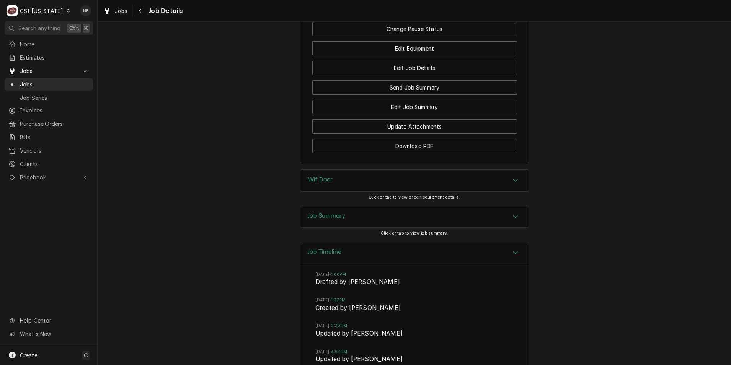
click at [462, 242] on div "Job Timeline" at bounding box center [414, 253] width 229 height 22
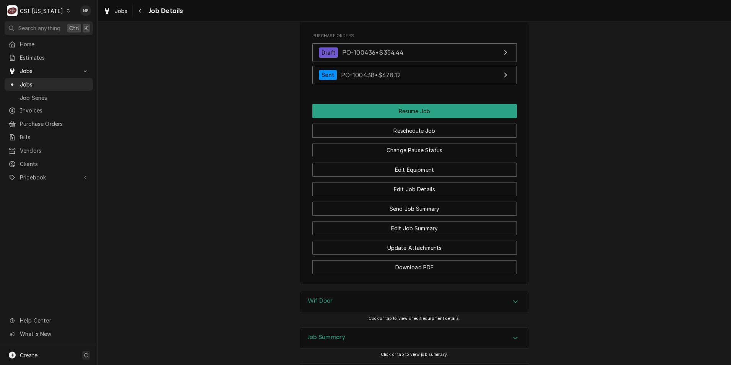
scroll to position [895, 0]
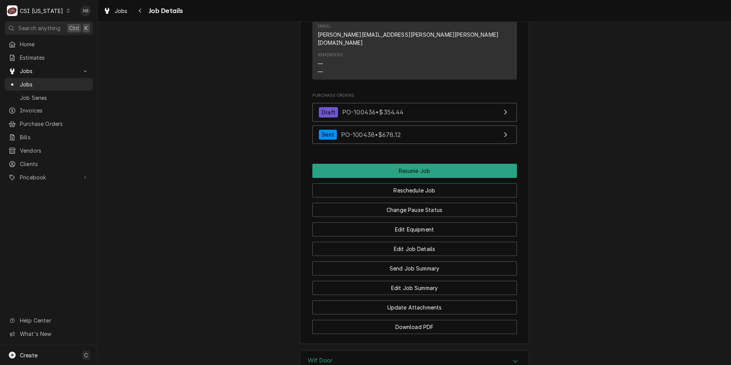
click at [48, 8] on div "CSI Kentucky" at bounding box center [41, 11] width 43 height 8
click at [90, 45] on div "CSI St. [PERSON_NAME]" at bounding box center [120, 42] width 106 height 10
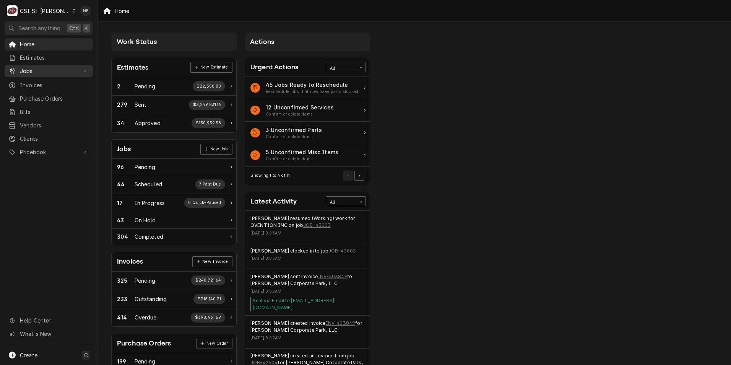
click at [55, 70] on span "Jobs" at bounding box center [49, 71] width 58 height 8
click at [54, 94] on span "Purchase Orders" at bounding box center [54, 98] width 69 height 8
